Goal: Transaction & Acquisition: Subscribe to service/newsletter

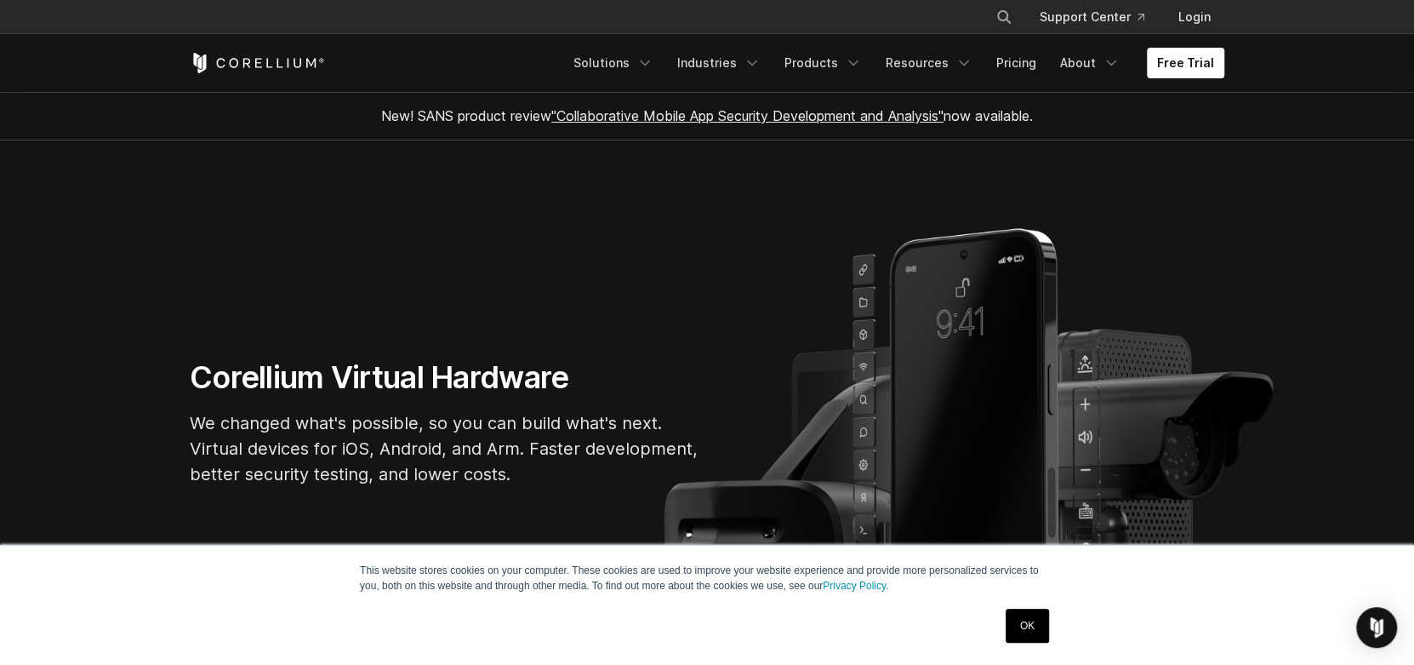
click at [1048, 615] on link "OK" at bounding box center [1027, 625] width 43 height 34
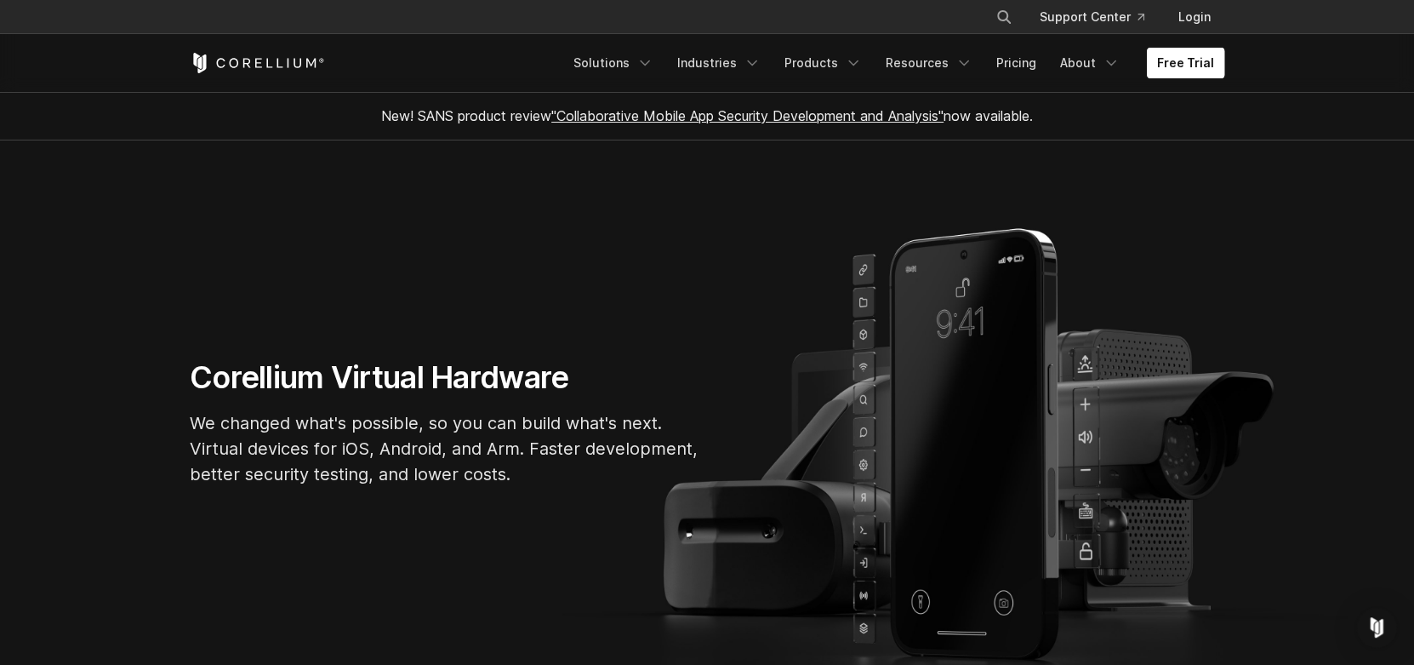
click at [1220, 70] on link "Free Trial" at bounding box center [1185, 63] width 77 height 31
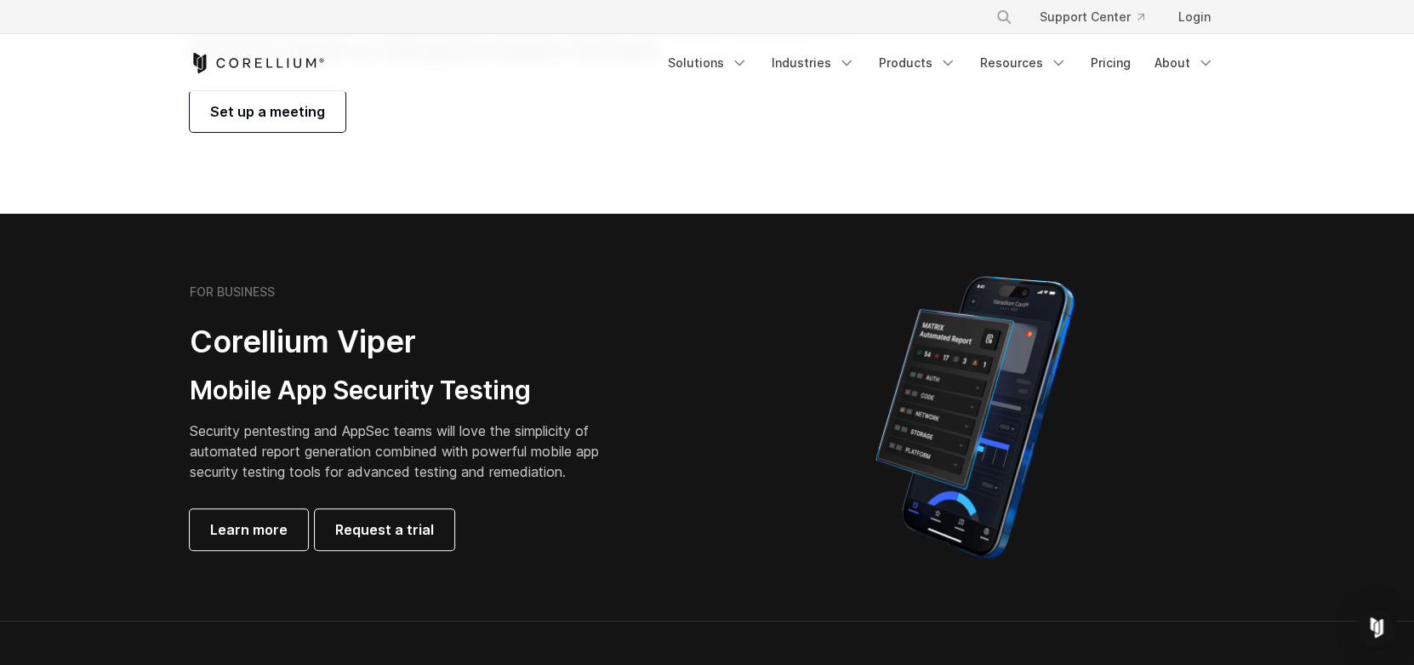
scroll to position [199, 0]
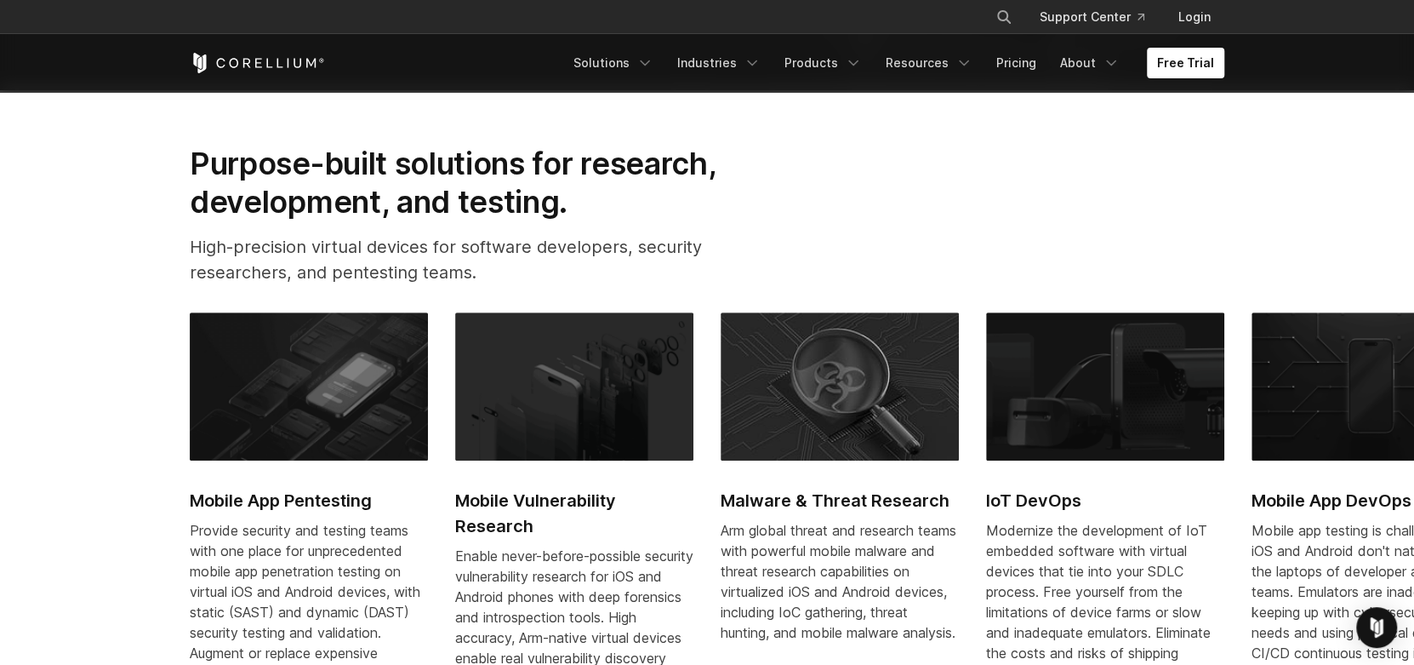
scroll to position [501, 0]
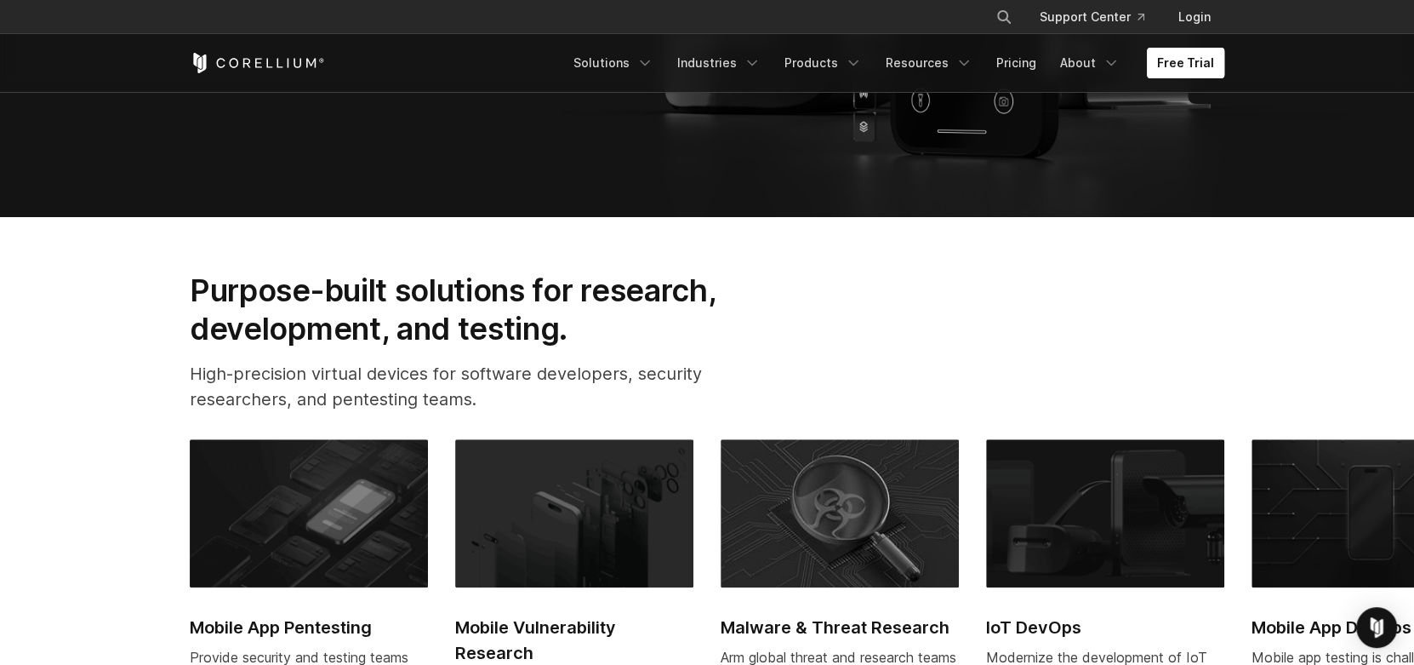
click at [1197, 69] on link "Free Trial" at bounding box center [1185, 63] width 77 height 31
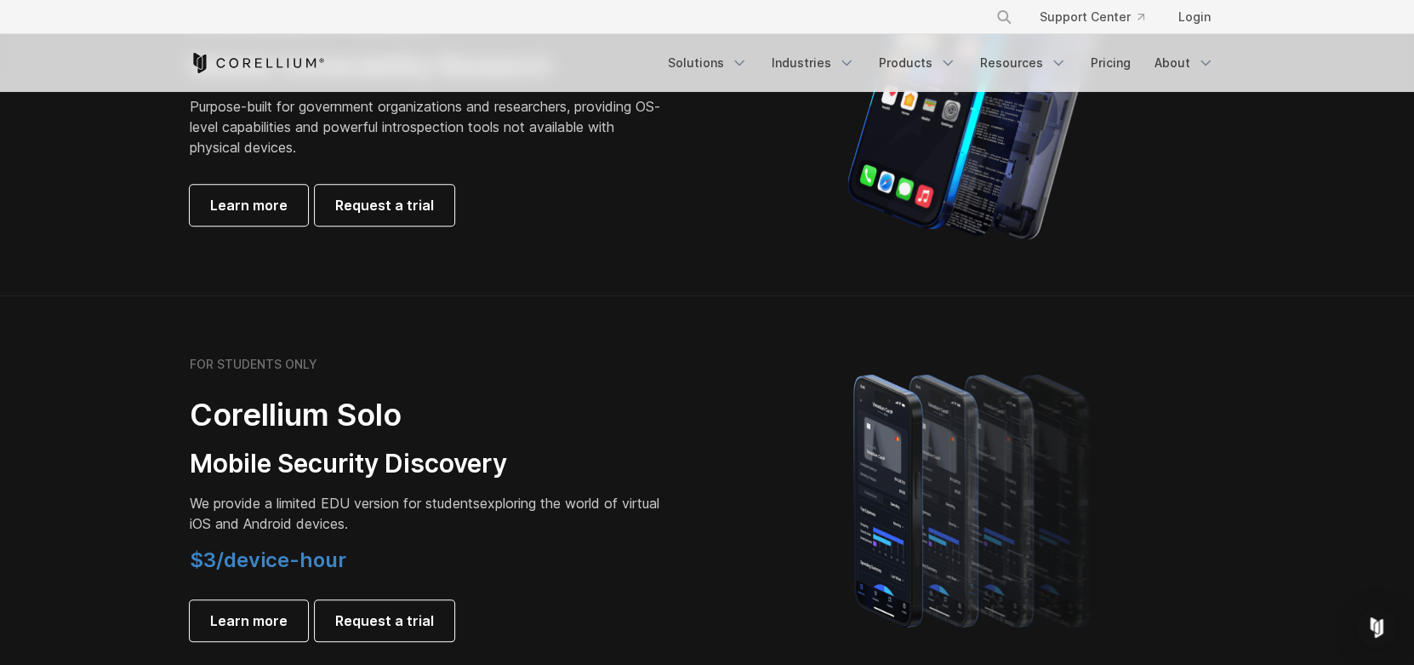
scroll to position [982, 0]
